Goal: Register for event/course

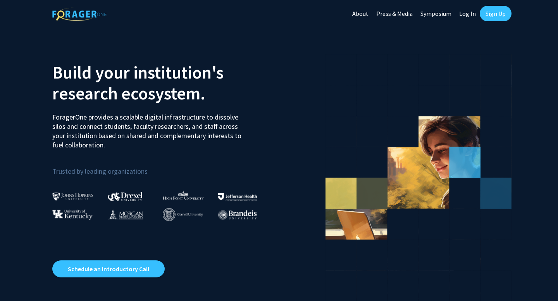
click at [491, 17] on link "Sign Up" at bounding box center [495, 13] width 32 height 15
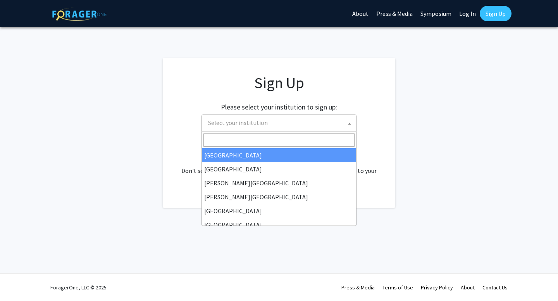
click at [270, 124] on span "Select your institution" at bounding box center [280, 123] width 151 height 16
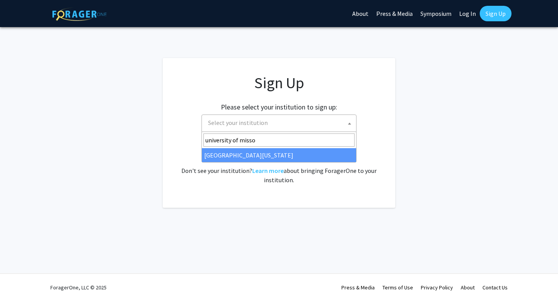
type input "university of misso"
select select "33"
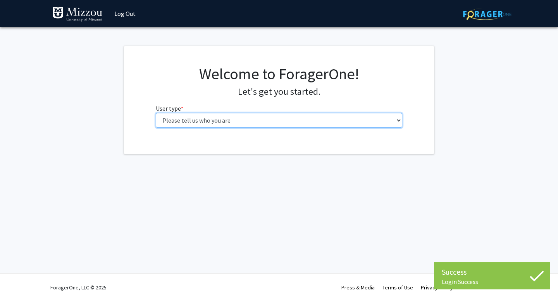
click at [327, 127] on select "Please tell us who you are Undergraduate Student Master's Student Doctoral Cand…" at bounding box center [279, 120] width 247 height 15
select select "1: undergrad"
click at [156, 113] on select "Please tell us who you are Undergraduate Student Master's Student Doctoral Cand…" at bounding box center [279, 120] width 247 height 15
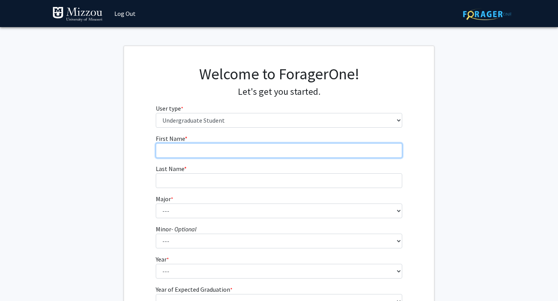
click at [304, 152] on input "First Name * required" at bounding box center [279, 150] width 247 height 15
type input "Abby"
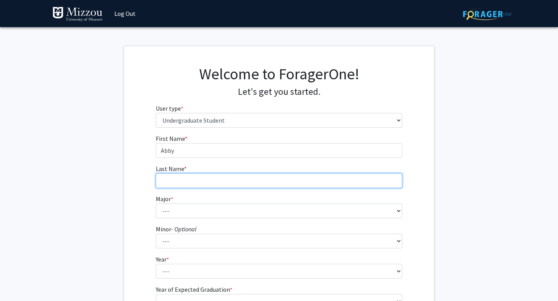
type input "Garthe"
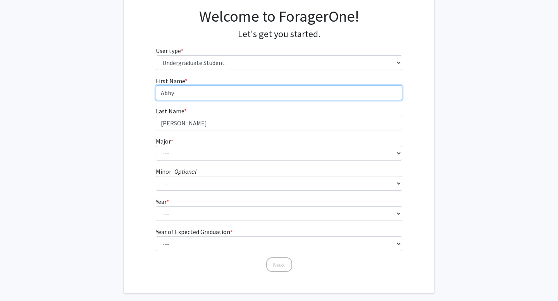
scroll to position [68, 0]
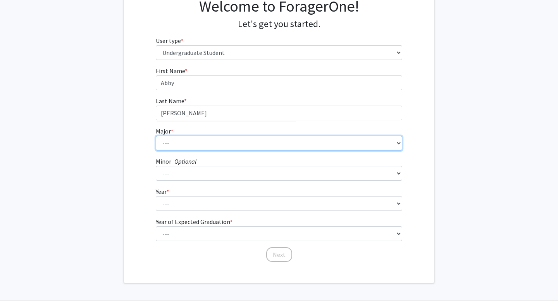
click at [245, 138] on select "--- Agribusiness Management Agricultural Education Agricultural Education: Comm…" at bounding box center [279, 143] width 247 height 15
select select "134: 2627"
click at [156, 136] on select "--- Agribusiness Management Agricultural Education Agricultural Education: Comm…" at bounding box center [279, 143] width 247 height 15
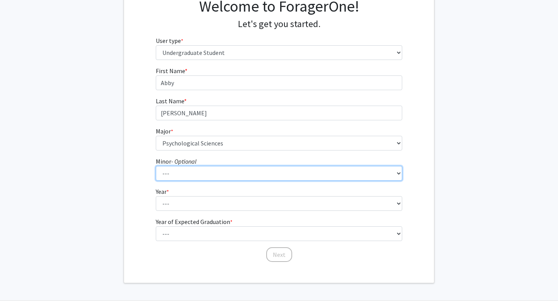
click at [210, 176] on select "--- Accountancy Aerospace Engineering Aerospace Studies Agribusiness Management…" at bounding box center [279, 173] width 247 height 15
select select "52: 2008"
click at [156, 166] on select "--- Accountancy Aerospace Engineering Aerospace Studies Agribusiness Management…" at bounding box center [279, 173] width 247 height 15
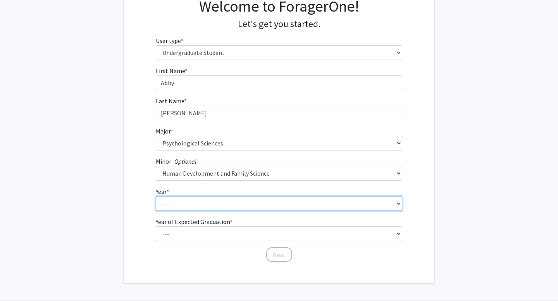
click at [222, 201] on select "--- First-year Sophomore Junior Senior Postbaccalaureate Certificate" at bounding box center [279, 203] width 247 height 15
select select "3: junior"
click at [156, 196] on select "--- First-year Sophomore Junior Senior Postbaccalaureate Certificate" at bounding box center [279, 203] width 247 height 15
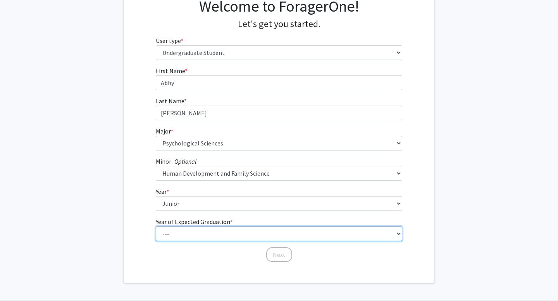
click at [214, 232] on select "--- 2025 2026 2027 2028 2029 2030 2031 2032 2033 2034" at bounding box center [279, 234] width 247 height 15
select select "3: 2027"
click at [156, 227] on select "--- 2025 2026 2027 2028 2029 2030 2031 2032 2033 2034" at bounding box center [279, 234] width 247 height 15
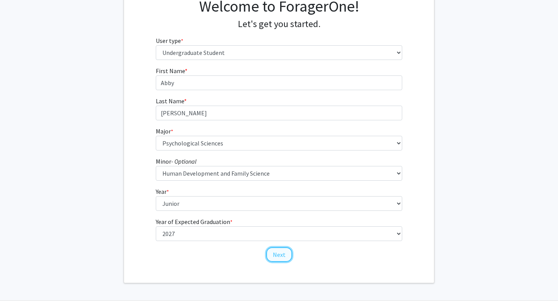
click at [273, 254] on button "Next" at bounding box center [279, 254] width 26 height 15
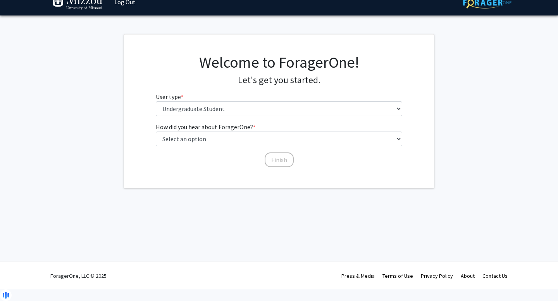
scroll to position [0, 0]
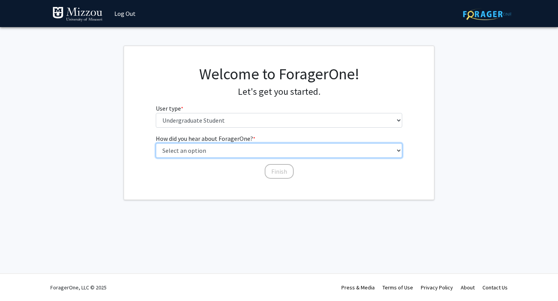
click at [248, 151] on select "Select an option Peer/student recommendation Faculty/staff recommendation Unive…" at bounding box center [279, 150] width 247 height 15
select select "2: faculty_recommendation"
click at [156, 143] on select "Select an option Peer/student recommendation Faculty/staff recommendation Unive…" at bounding box center [279, 150] width 247 height 15
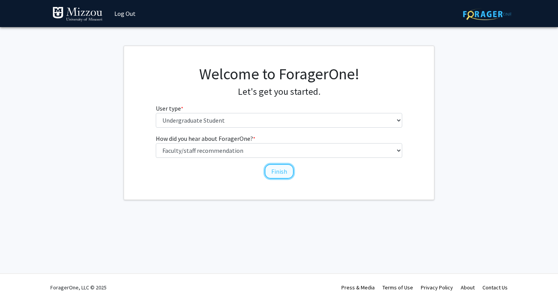
click at [271, 173] on button "Finish" at bounding box center [278, 171] width 29 height 15
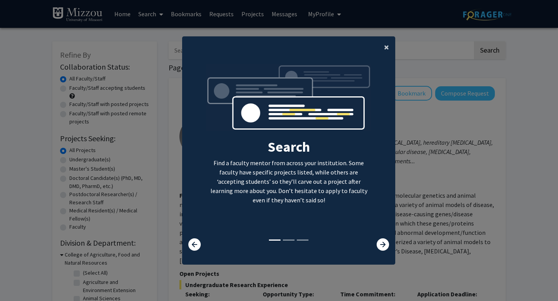
click at [385, 48] on span "×" at bounding box center [386, 47] width 5 height 12
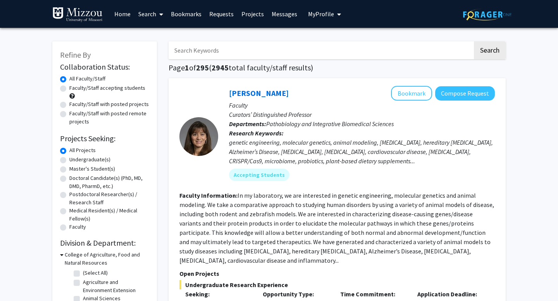
click at [148, 16] on link "Search" at bounding box center [150, 13] width 33 height 27
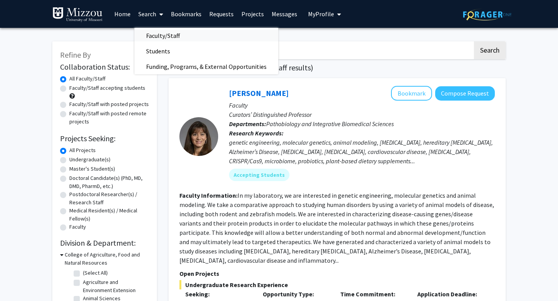
click at [152, 36] on span "Faculty/Staff" at bounding box center [162, 35] width 57 height 15
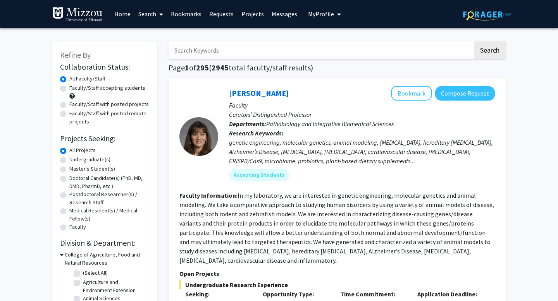
click at [185, 51] on input "Search Keywords" at bounding box center [320, 50] width 304 height 18
type input "d"
type input "Dr. Ellis-Kalton"
click at [474, 41] on button "Search" at bounding box center [490, 50] width 32 height 18
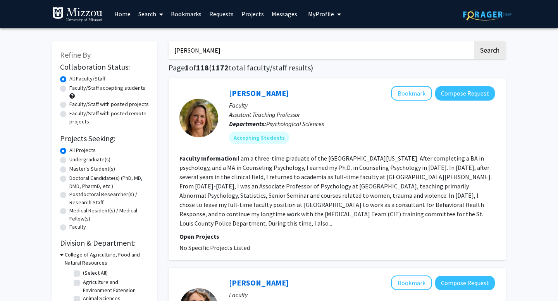
scroll to position [13, 0]
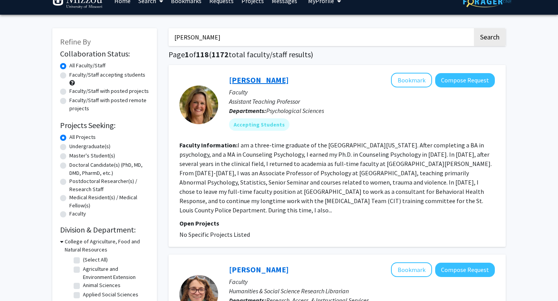
click at [244, 81] on link "Carrie Ellis-Kalton" at bounding box center [259, 80] width 60 height 10
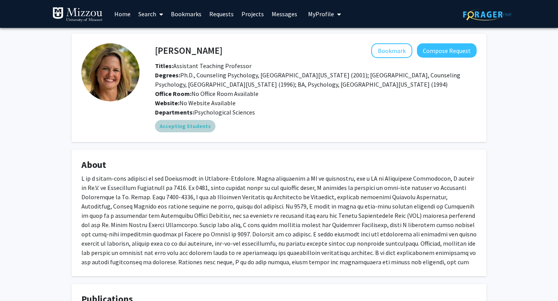
click at [192, 129] on mat-chip "Accepting Students" at bounding box center [185, 126] width 60 height 12
click at [227, 66] on span "Titles: Assistant Teaching Professor" at bounding box center [203, 66] width 96 height 8
